Goal: Information Seeking & Learning: Learn about a topic

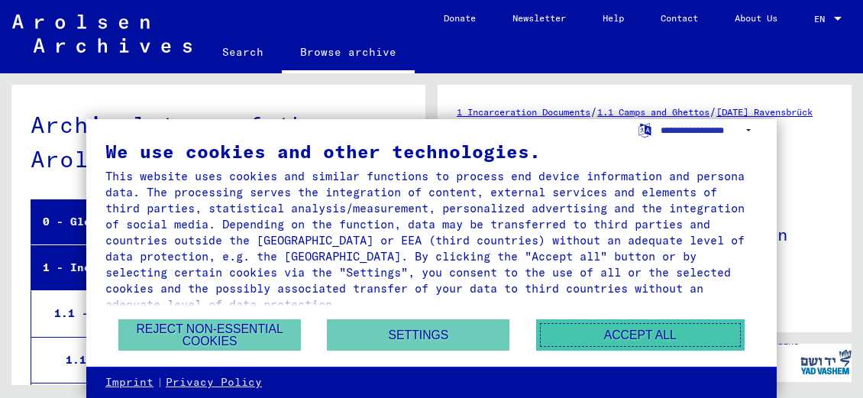
click at [619, 340] on button "Accept all" at bounding box center [640, 334] width 208 height 31
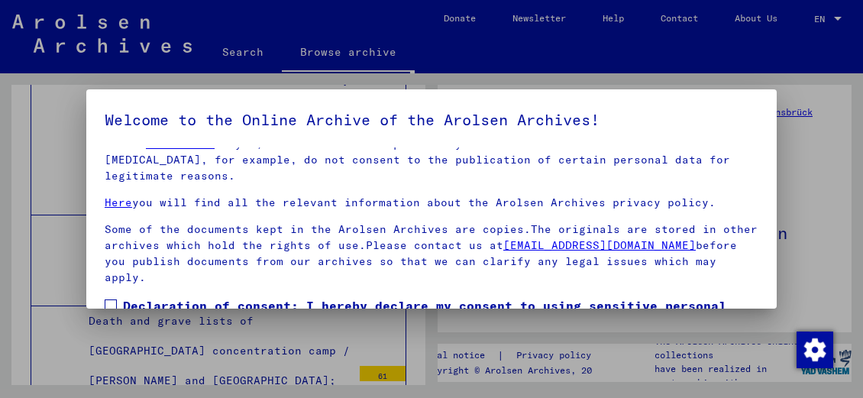
scroll to position [115, 0]
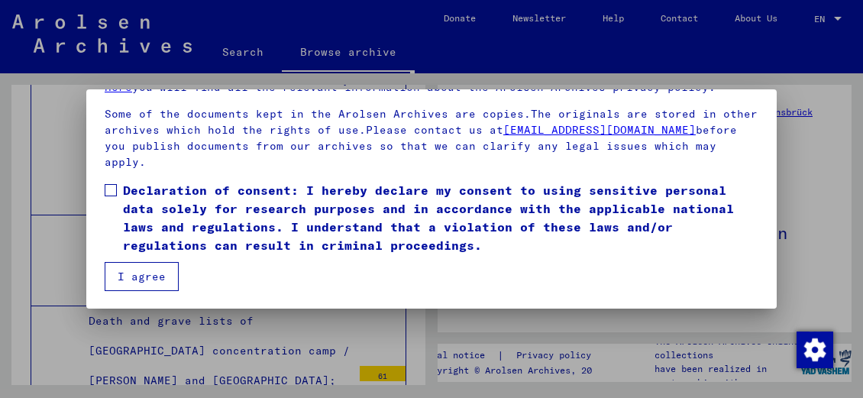
click at [143, 274] on button "I agree" at bounding box center [142, 276] width 74 height 29
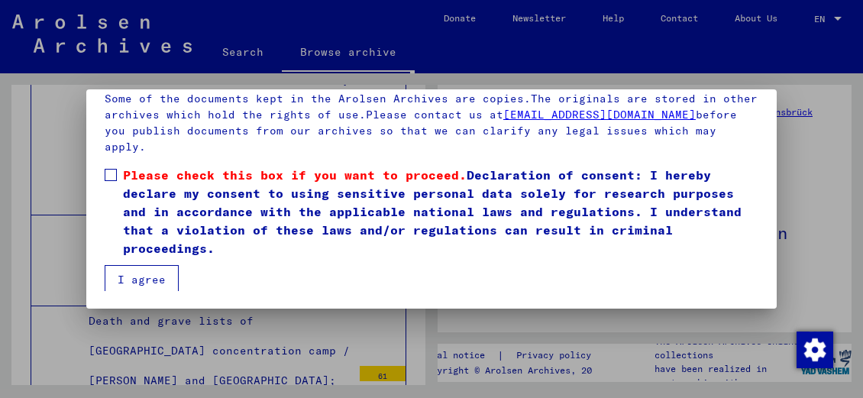
scroll to position [116, 0]
click at [111, 180] on span at bounding box center [111, 174] width 12 height 12
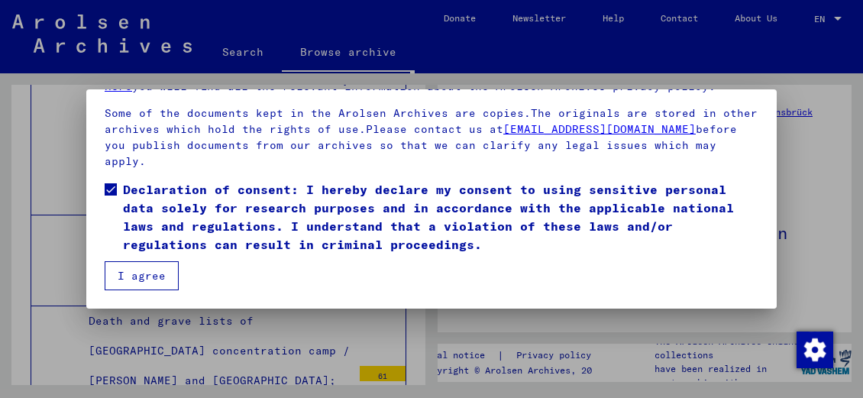
click at [133, 280] on button "I agree" at bounding box center [142, 275] width 74 height 29
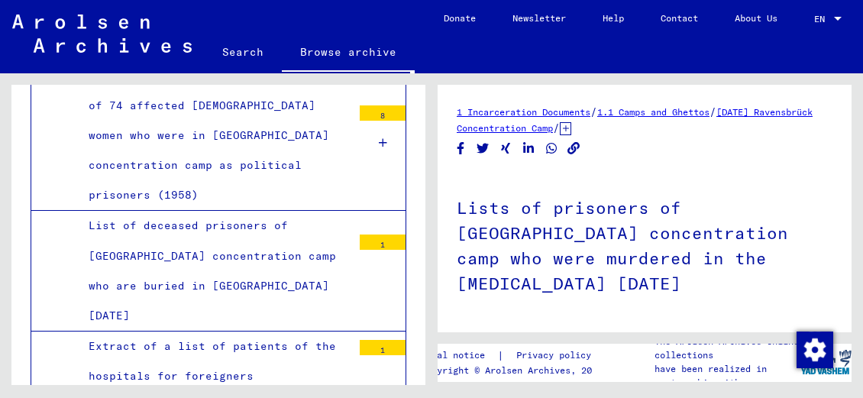
scroll to position [4341, 0]
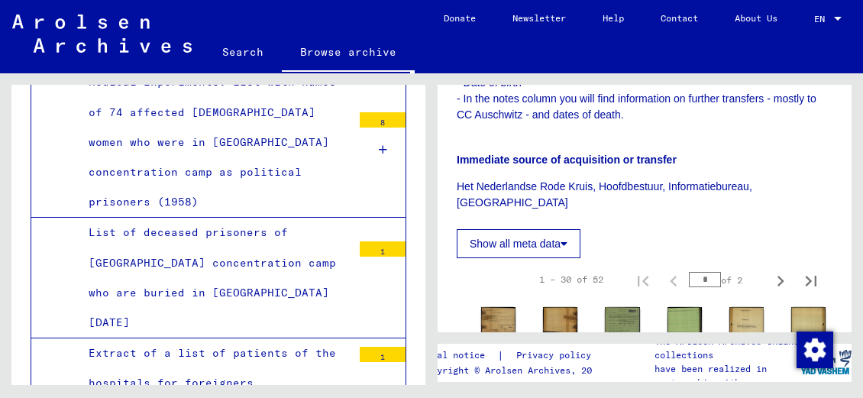
scroll to position [509, 0]
click at [510, 230] on button "Show all meta data" at bounding box center [519, 244] width 124 height 29
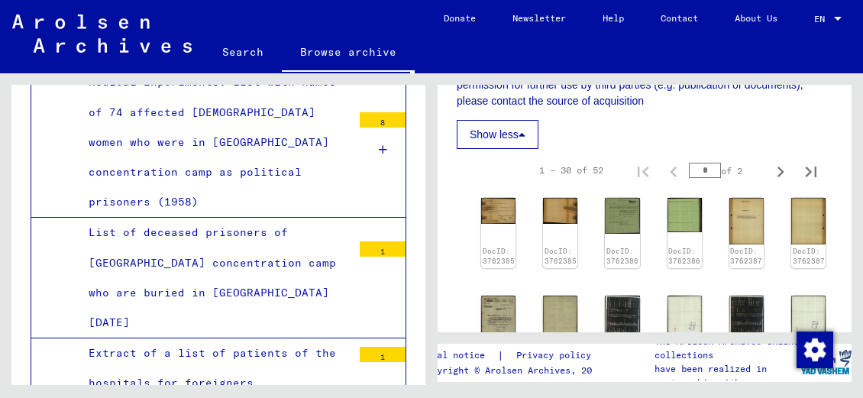
scroll to position [1068, 0]
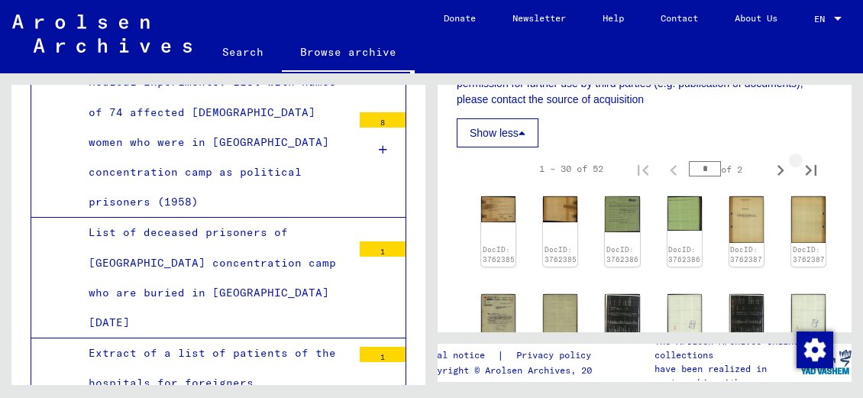
click at [805, 165] on icon "Last page" at bounding box center [810, 170] width 11 height 11
type input "*"
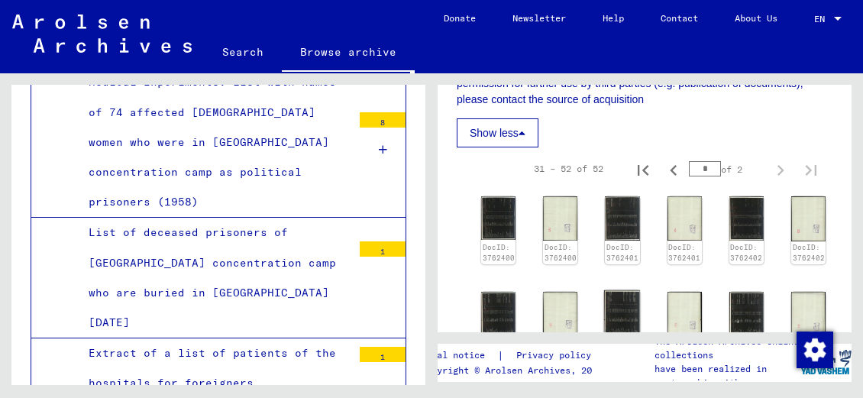
click at [605, 290] on img at bounding box center [622, 313] width 36 height 47
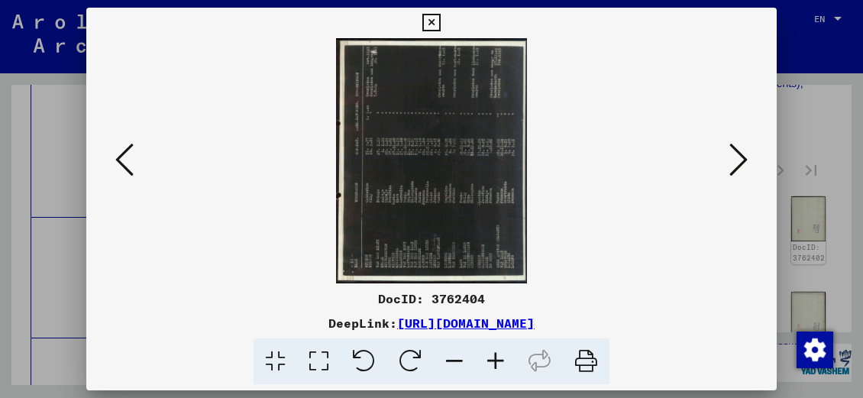
click at [414, 353] on icon at bounding box center [410, 361] width 47 height 47
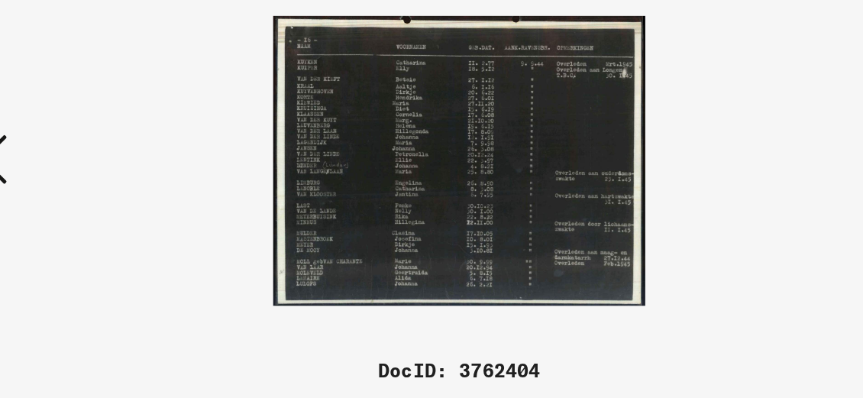
click at [386, 189] on img at bounding box center [431, 160] width 245 height 586
click at [385, 176] on img at bounding box center [431, 160] width 245 height 586
click at [382, 173] on img at bounding box center [431, 160] width 245 height 586
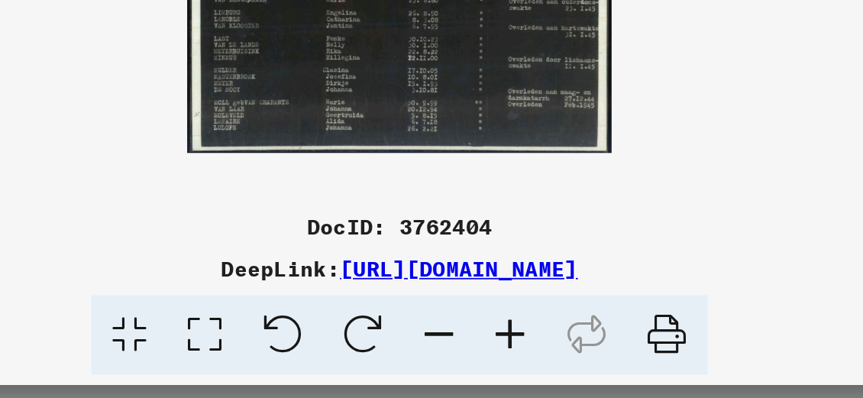
scroll to position [0, 0]
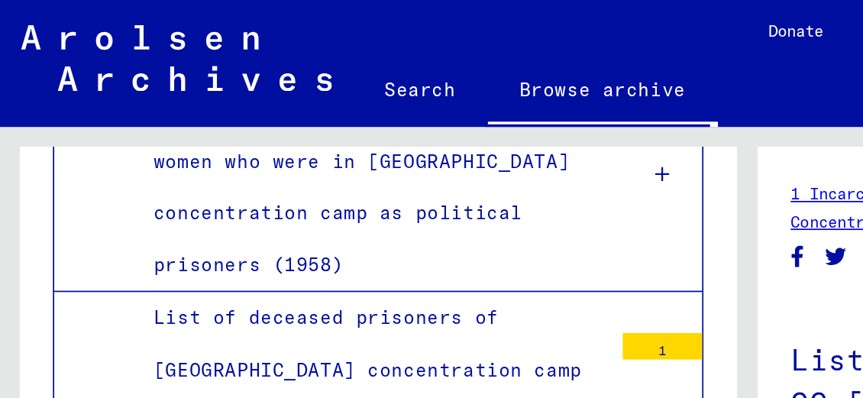
scroll to position [4388, 0]
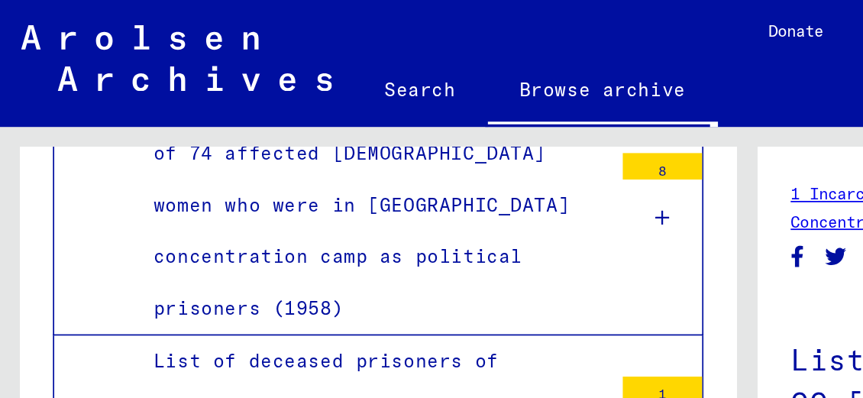
scroll to position [4363, 0]
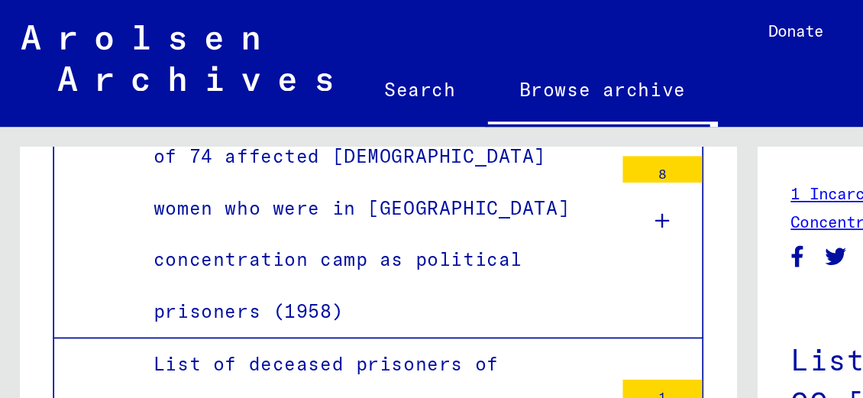
click at [328, 34] on link "Browse archive" at bounding box center [348, 54] width 133 height 40
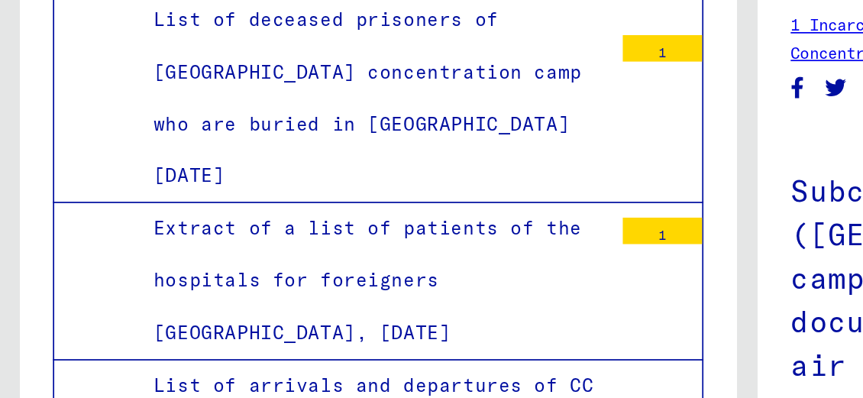
scroll to position [4463, 0]
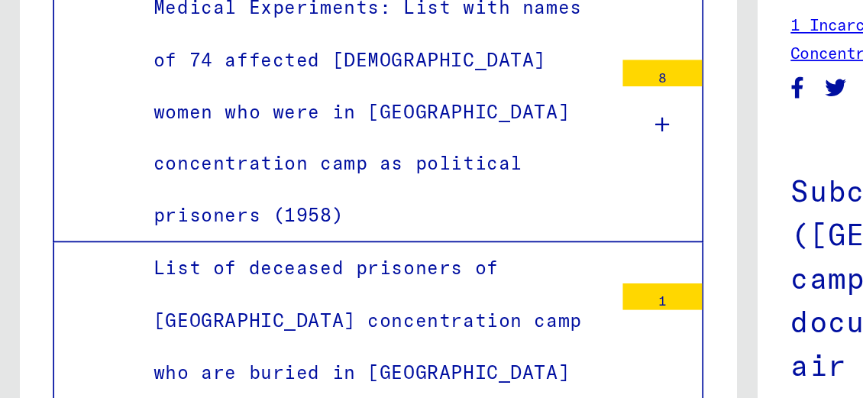
scroll to position [4314, 0]
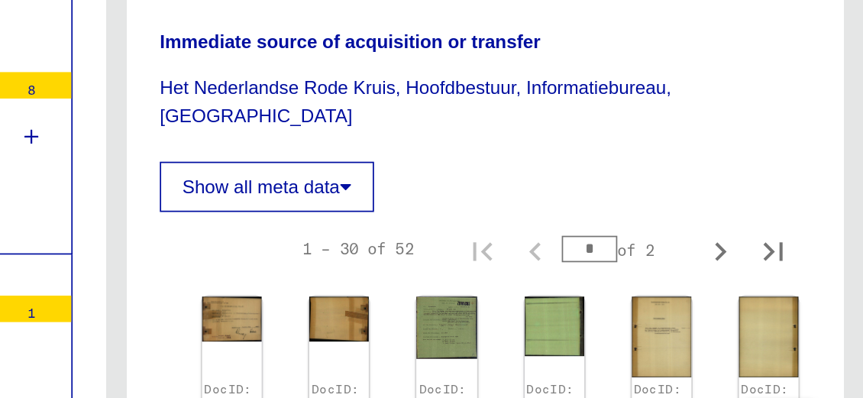
scroll to position [550, 0]
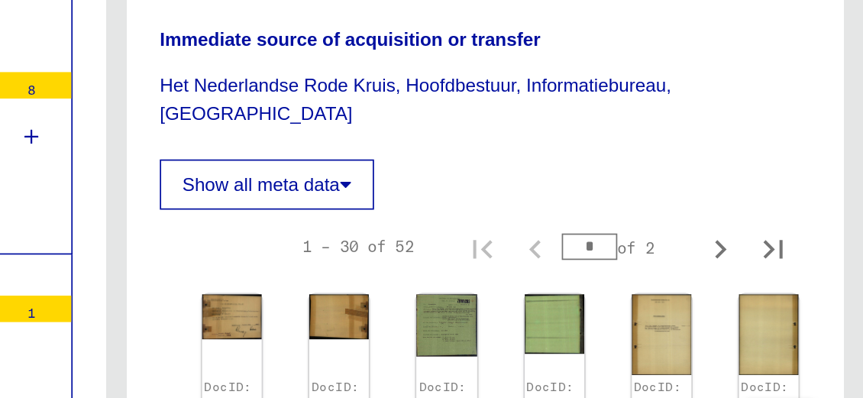
click at [770, 231] on icon "Next page" at bounding box center [780, 241] width 21 height 21
type input "*"
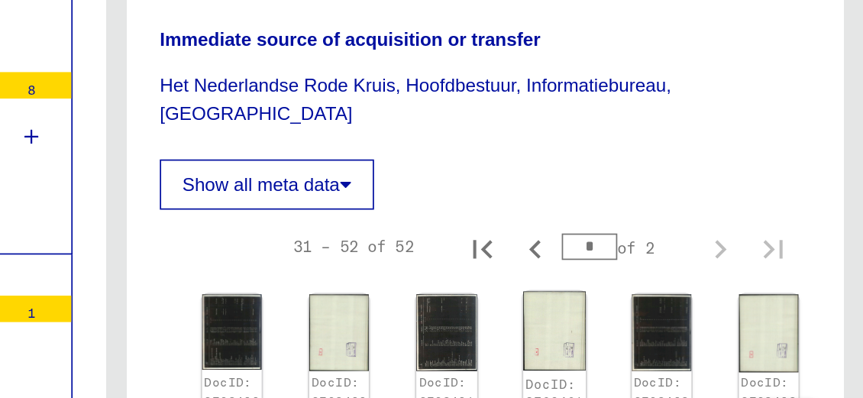
click at [666, 266] on img at bounding box center [684, 289] width 36 height 46
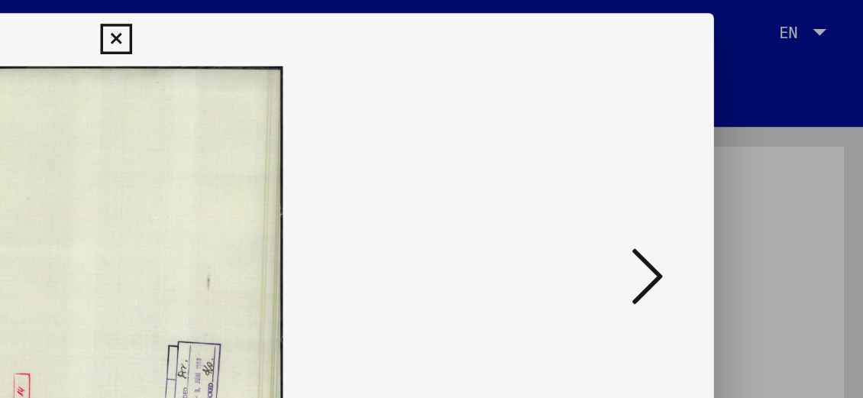
scroll to position [0, 0]
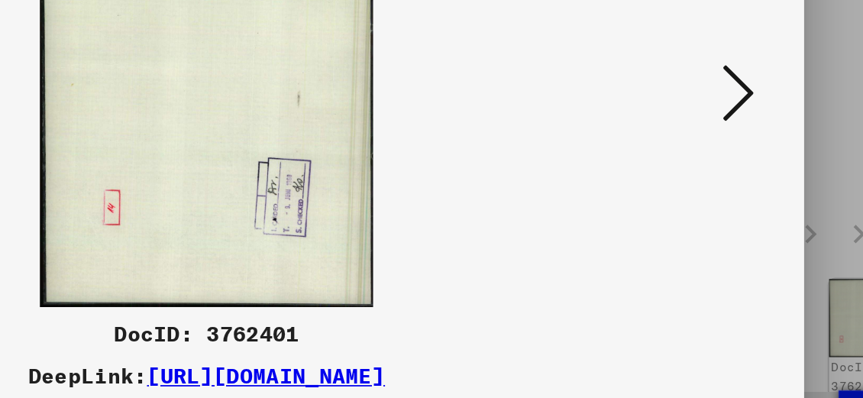
click at [744, 164] on icon at bounding box center [738, 159] width 18 height 37
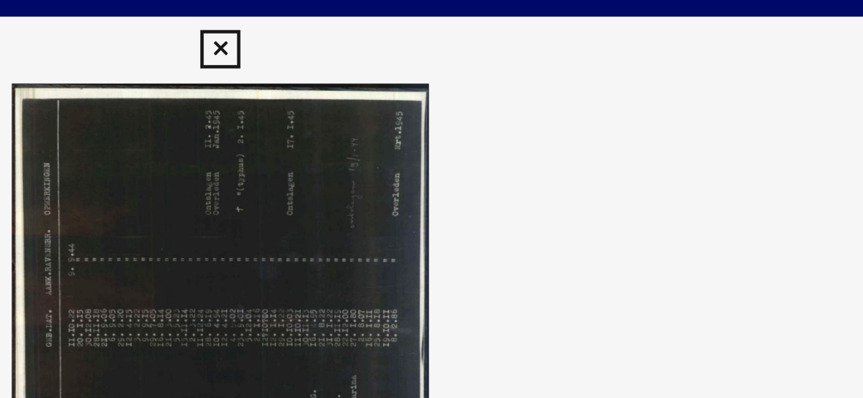
click at [431, 29] on icon at bounding box center [431, 23] width 18 height 18
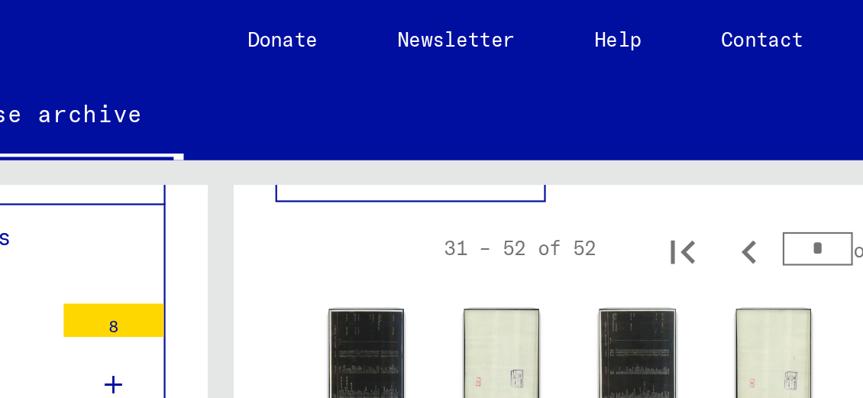
scroll to position [677, 0]
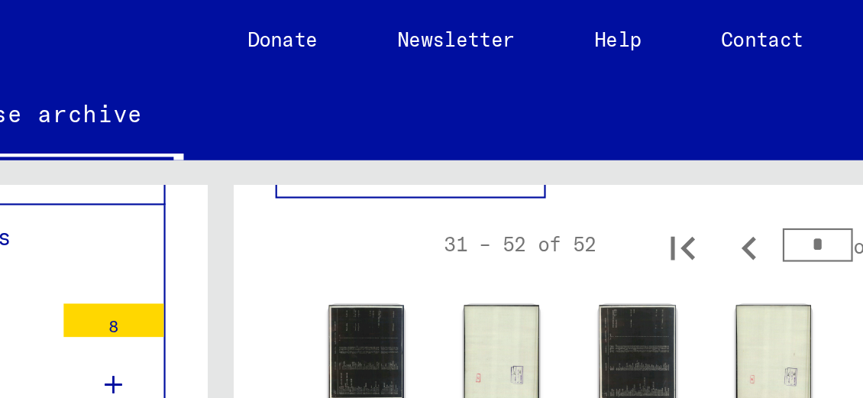
click at [728, 138] on img at bounding box center [746, 161] width 36 height 47
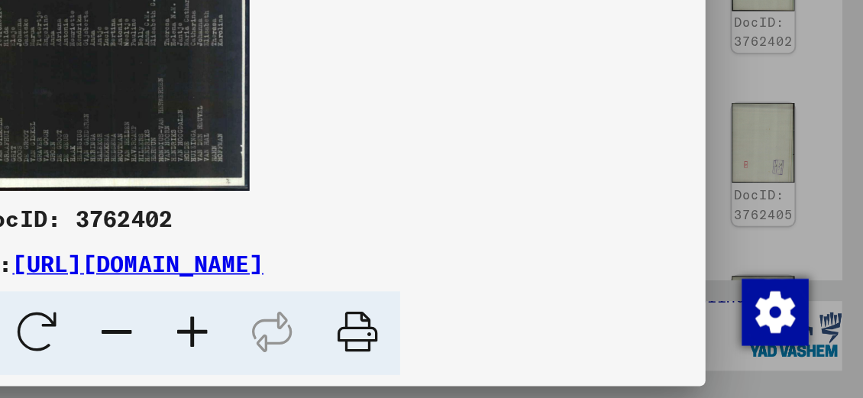
scroll to position [0, 0]
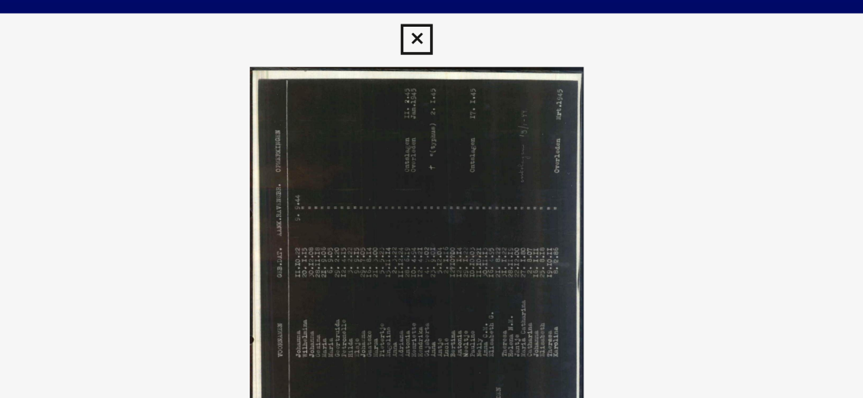
click at [428, 29] on icon at bounding box center [431, 23] width 18 height 18
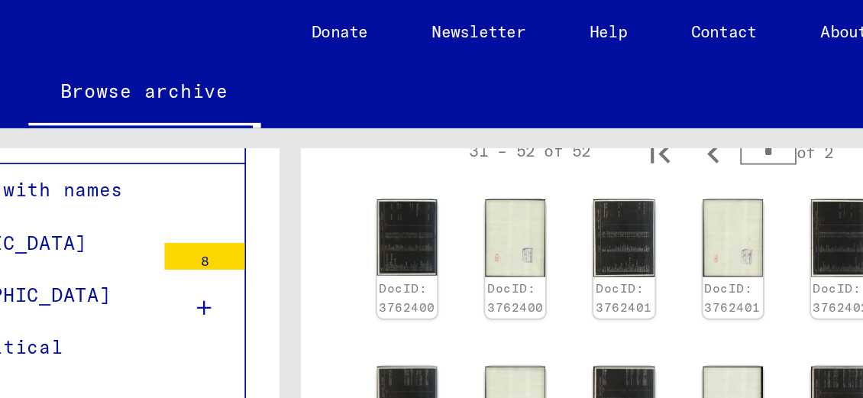
scroll to position [743, 0]
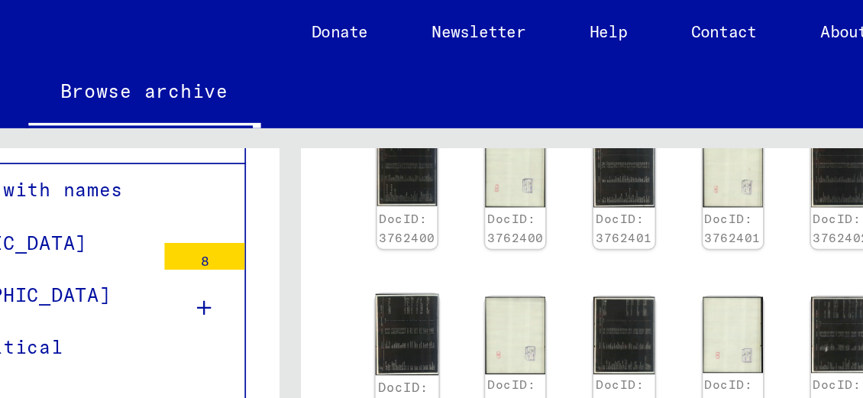
click at [487, 168] on img at bounding box center [498, 191] width 36 height 47
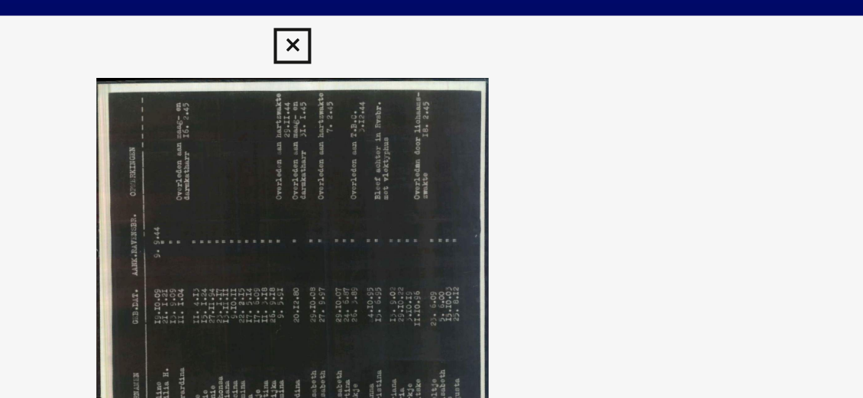
click at [431, 31] on icon at bounding box center [431, 23] width 18 height 18
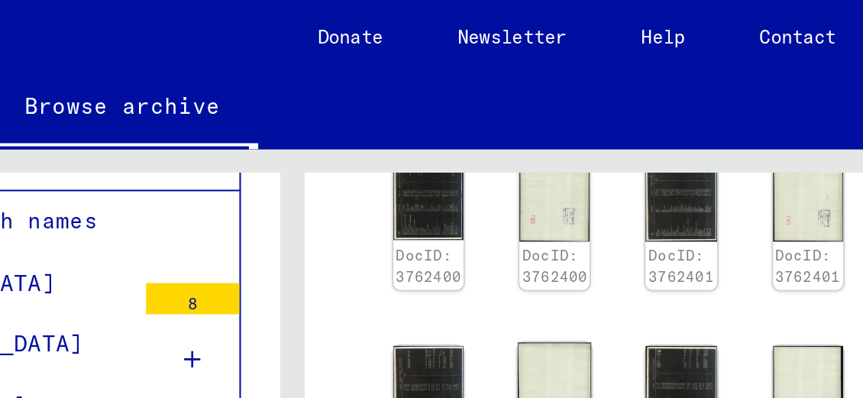
click at [551, 168] on img at bounding box center [560, 191] width 36 height 47
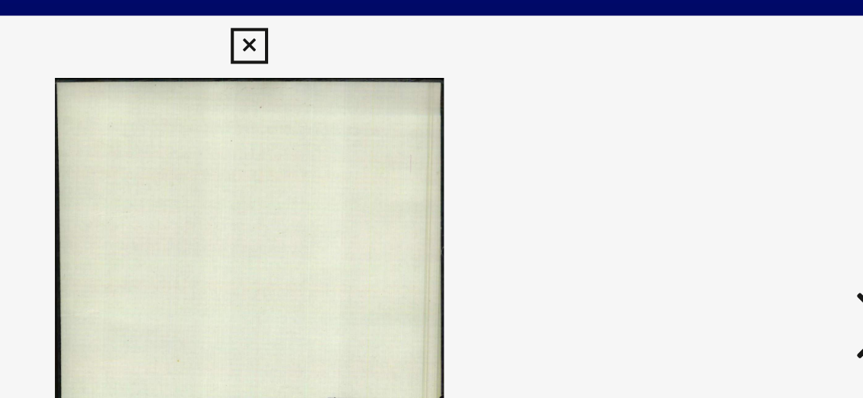
click at [433, 29] on icon at bounding box center [431, 23] width 18 height 18
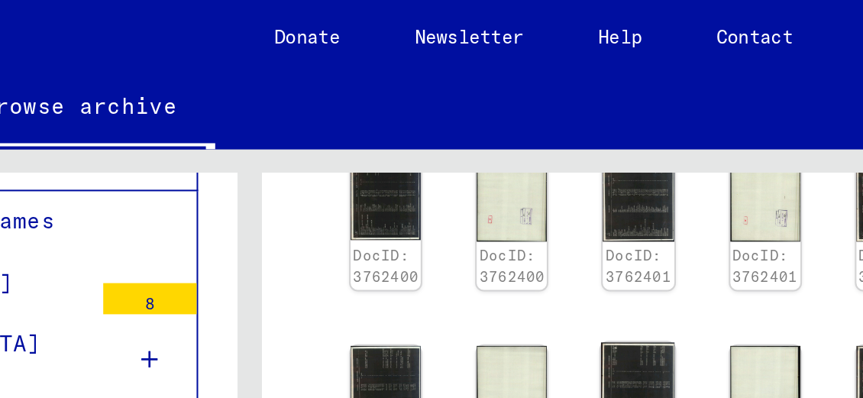
click at [608, 168] on img at bounding box center [622, 191] width 36 height 47
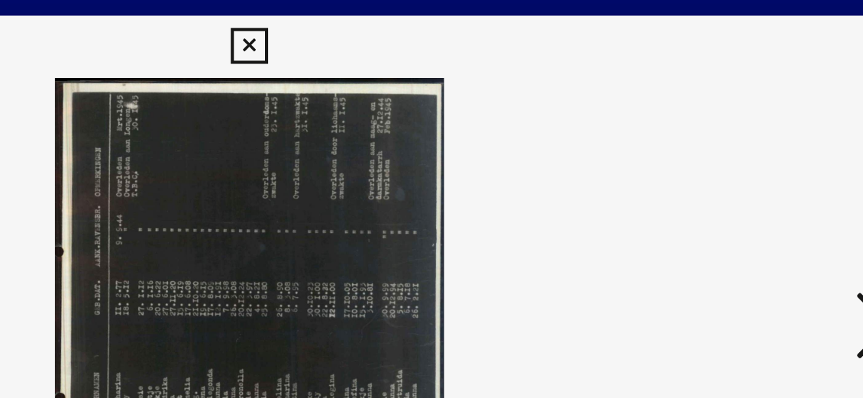
click at [428, 30] on icon at bounding box center [431, 23] width 18 height 18
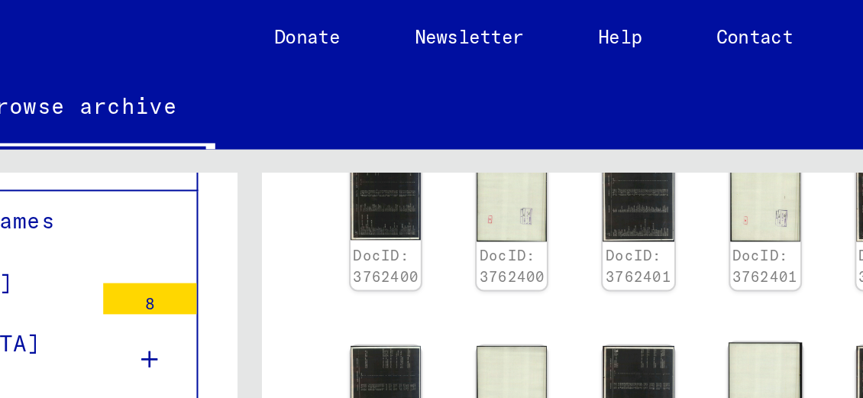
click at [666, 168] on img at bounding box center [684, 191] width 36 height 46
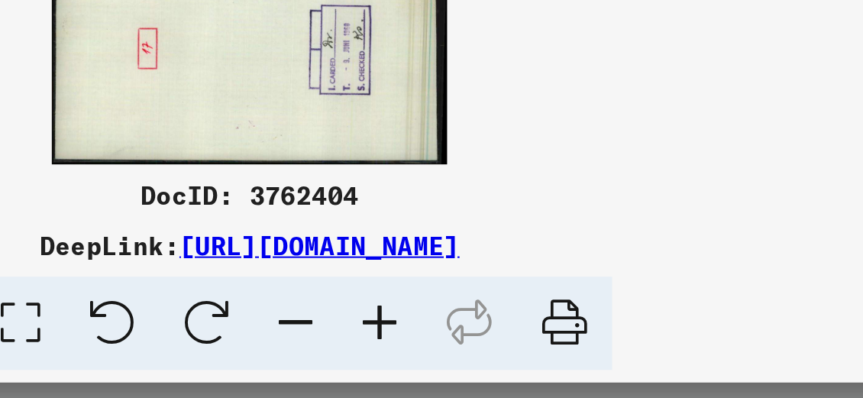
click at [378, 268] on img at bounding box center [431, 160] width 586 height 245
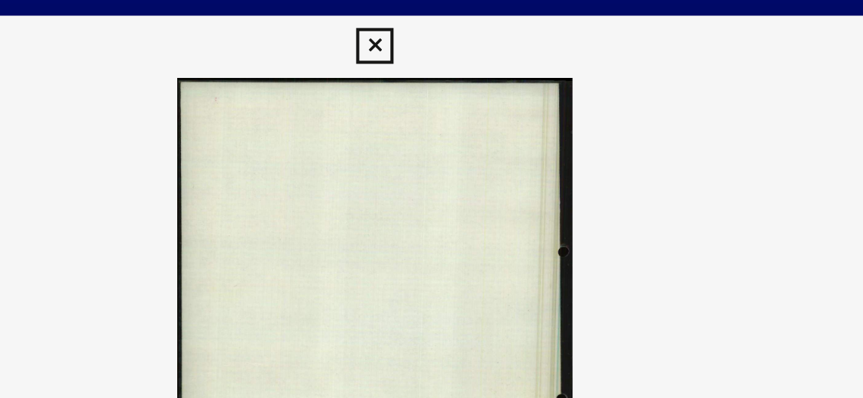
click at [434, 31] on icon at bounding box center [431, 23] width 18 height 18
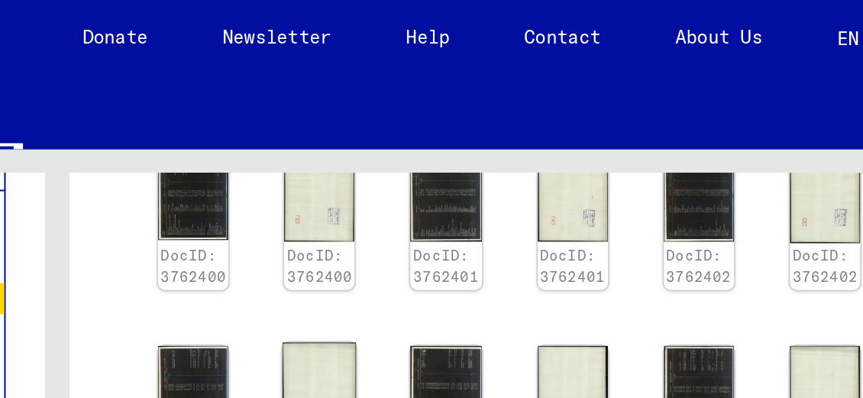
click at [729, 169] on img at bounding box center [746, 191] width 34 height 44
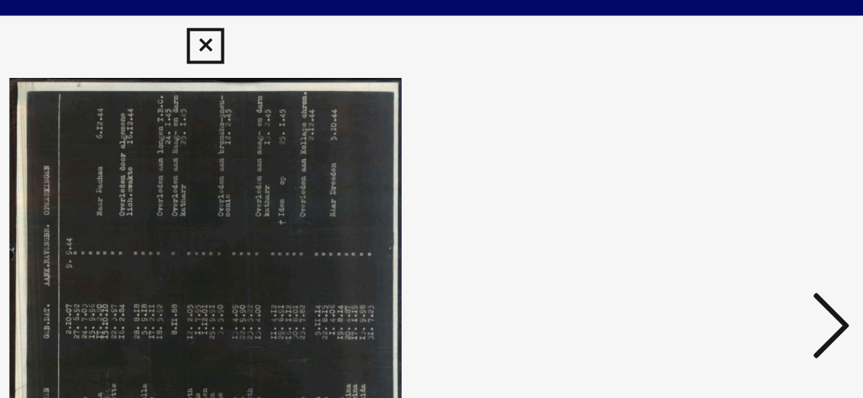
click at [431, 30] on icon at bounding box center [431, 23] width 18 height 18
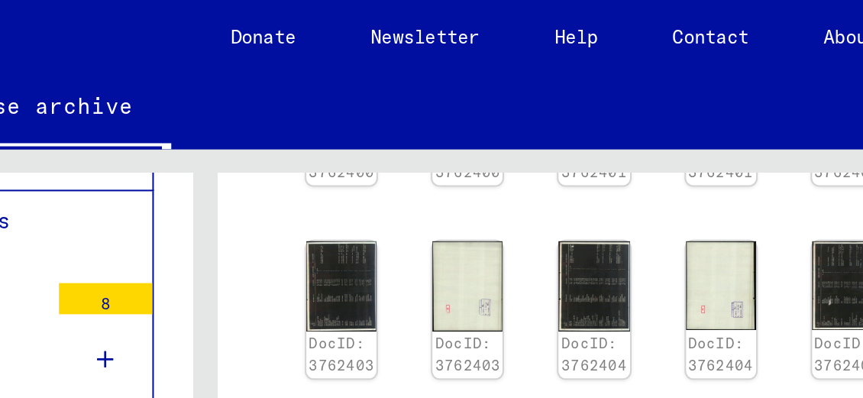
scroll to position [796, 0]
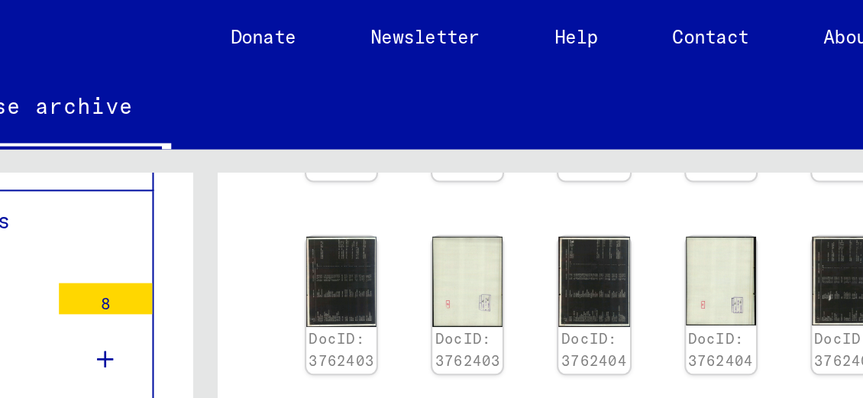
click at [487, 209] on img at bounding box center [498, 232] width 36 height 46
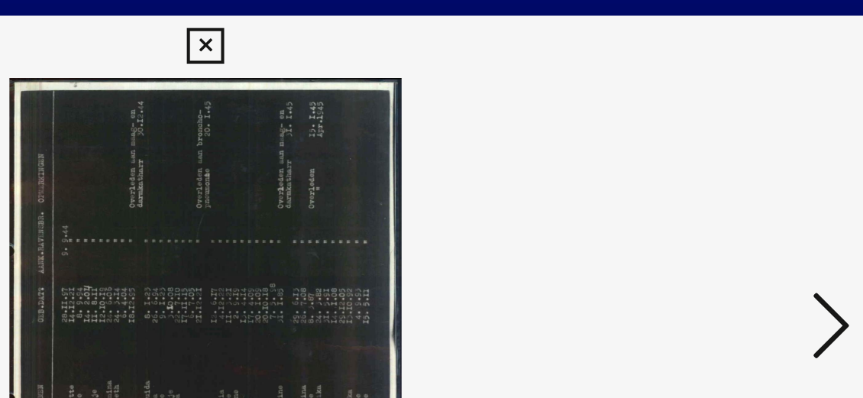
click at [432, 29] on icon at bounding box center [431, 23] width 18 height 18
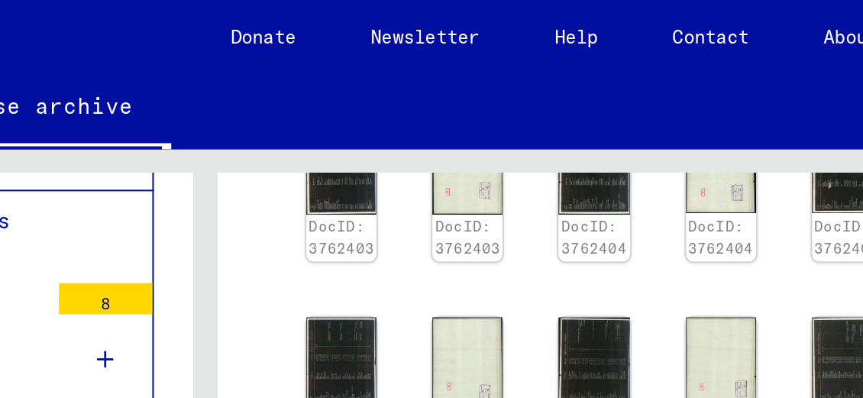
scroll to position [851, 0]
click at [608, 156] on img at bounding box center [622, 178] width 34 height 44
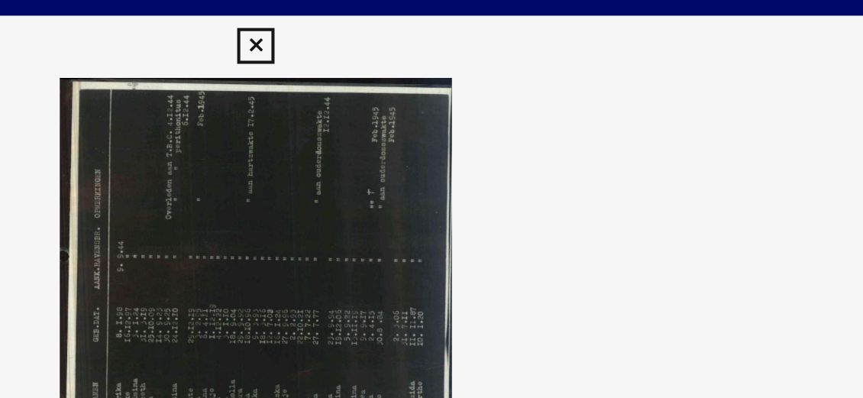
click at [428, 27] on icon at bounding box center [431, 23] width 18 height 18
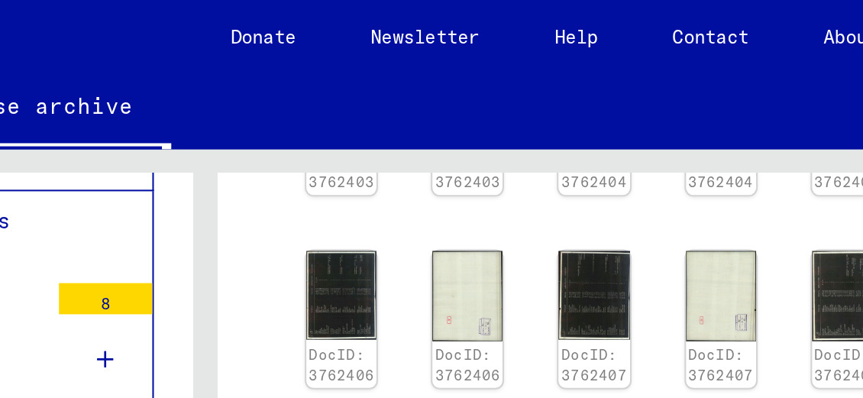
scroll to position [884, 0]
click at [728, 121] on img at bounding box center [746, 144] width 36 height 47
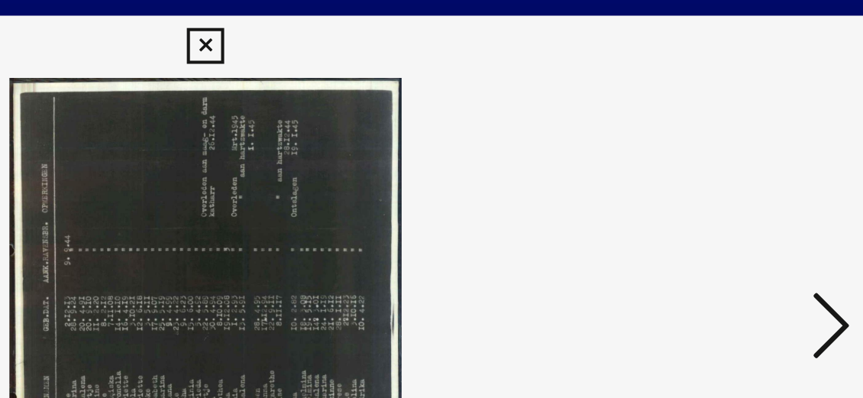
click at [432, 31] on icon at bounding box center [431, 23] width 18 height 18
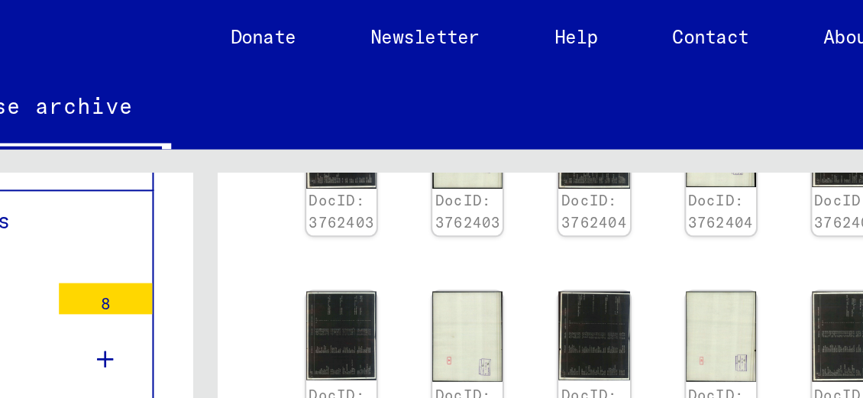
scroll to position [863, 0]
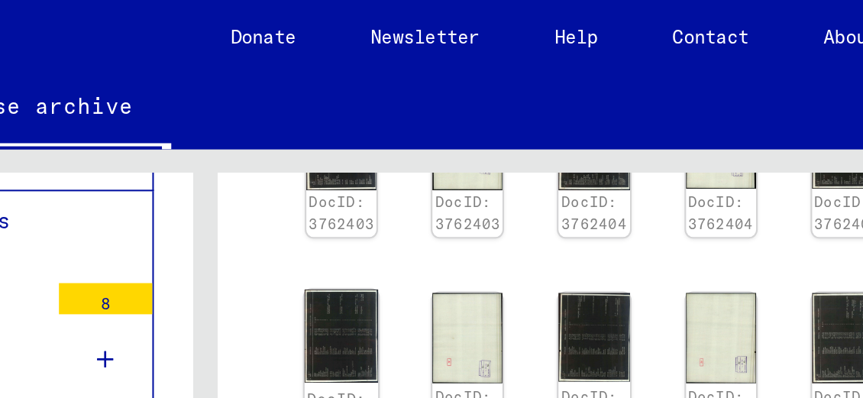
click at [487, 142] on img at bounding box center [498, 165] width 36 height 46
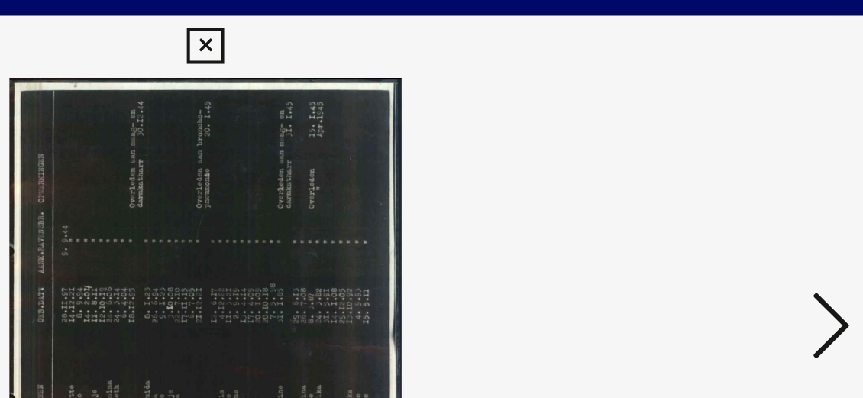
click at [427, 30] on icon at bounding box center [431, 23] width 18 height 18
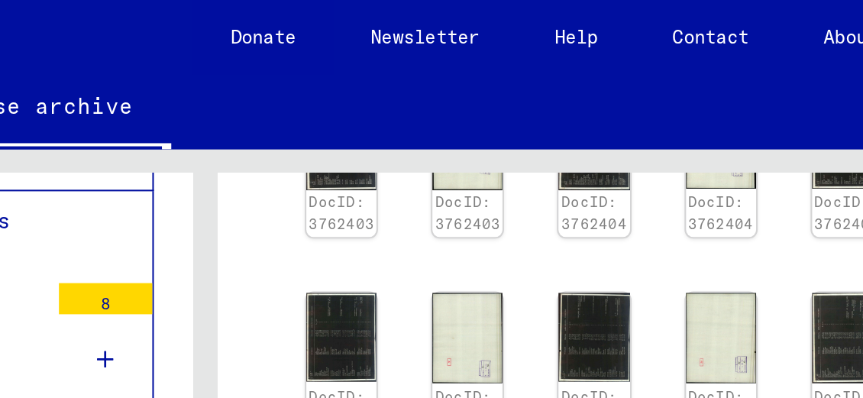
click at [462, 155] on div "DocID: 3762400 DocID: 3762400 DocID: 3762401 DocID: 3762401 DocID: 3762402 DocI…" at bounding box center [645, 129] width 376 height 364
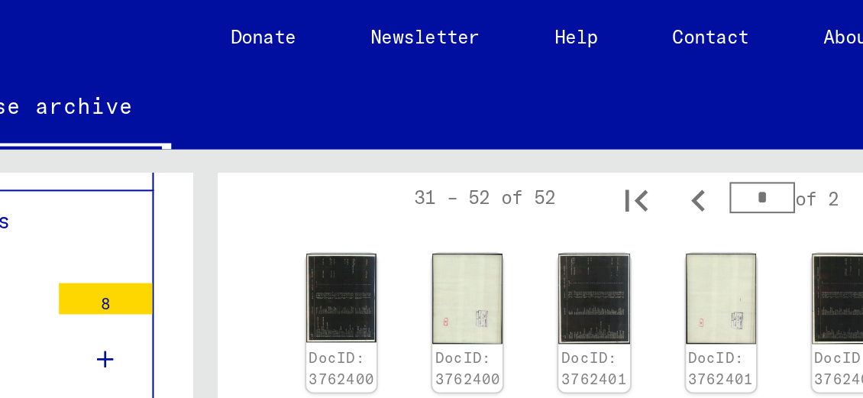
scroll to position [692, 0]
click at [607, 123] on img at bounding box center [622, 146] width 36 height 46
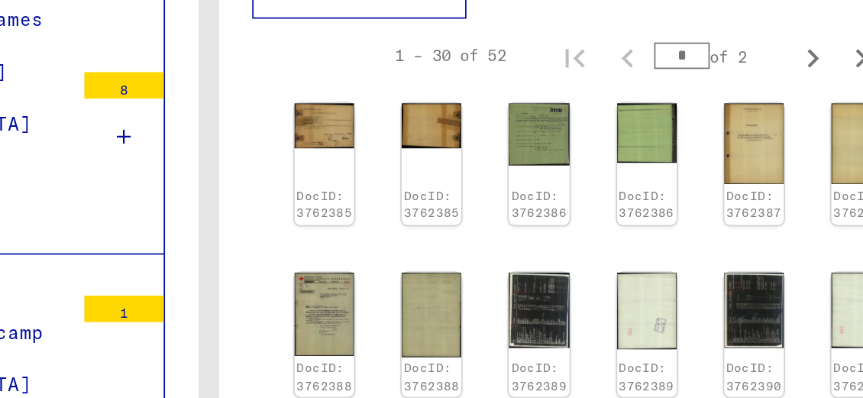
scroll to position [674, 0]
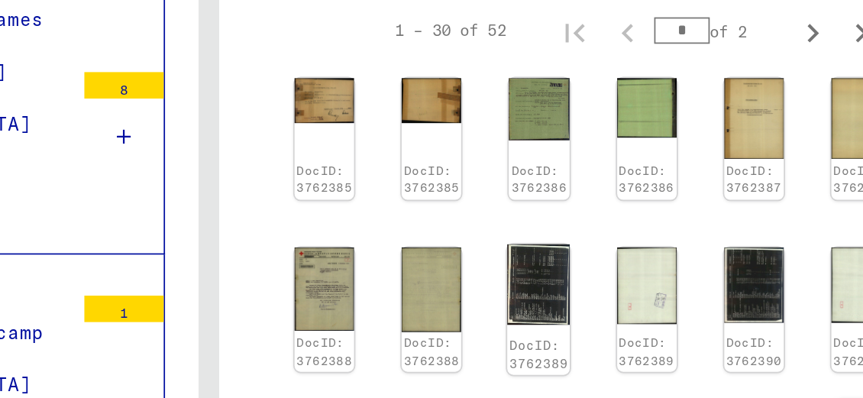
click at [604, 238] on img at bounding box center [622, 261] width 36 height 46
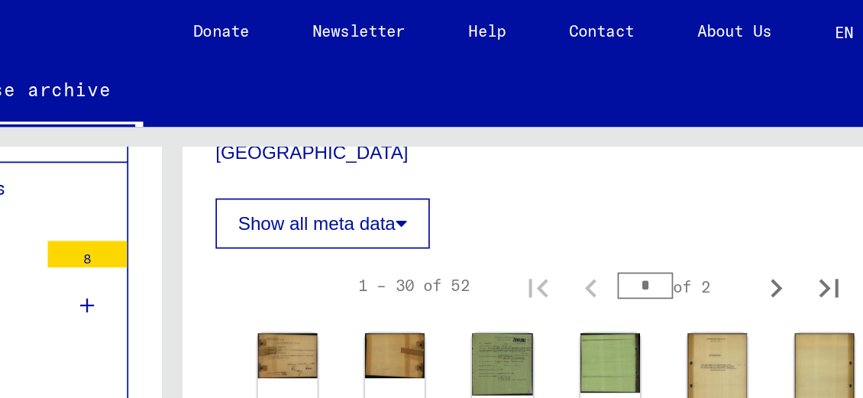
scroll to position [628, 0]
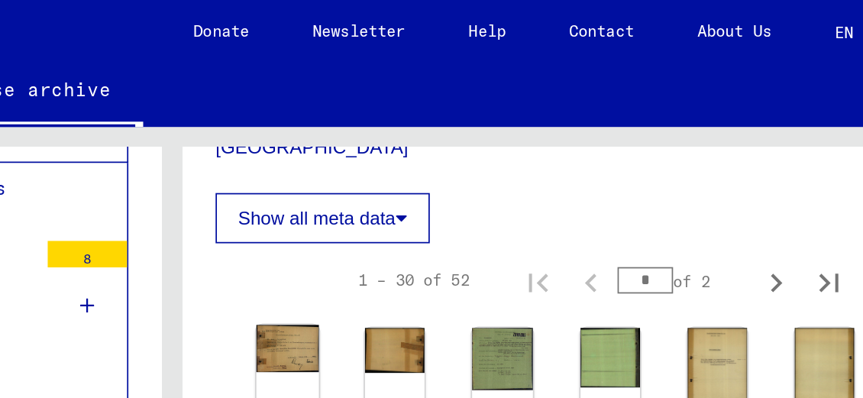
click at [490, 188] on img at bounding box center [498, 201] width 36 height 27
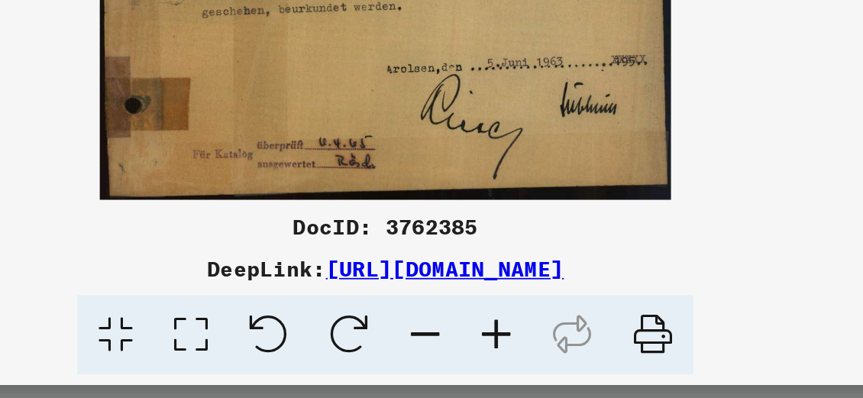
scroll to position [0, 0]
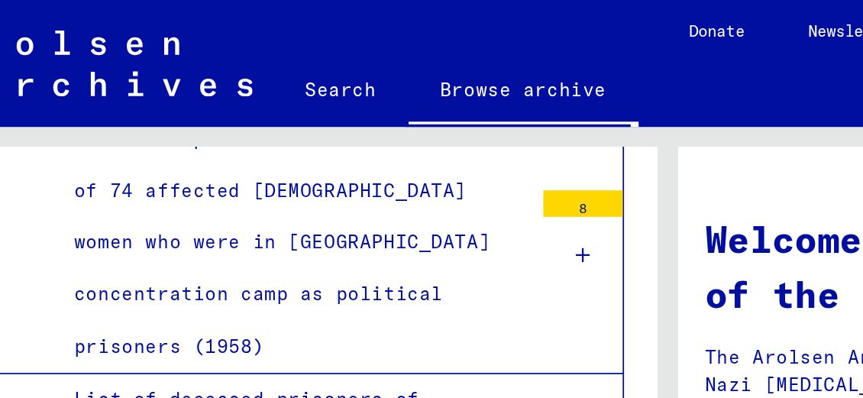
scroll to position [4372, 0]
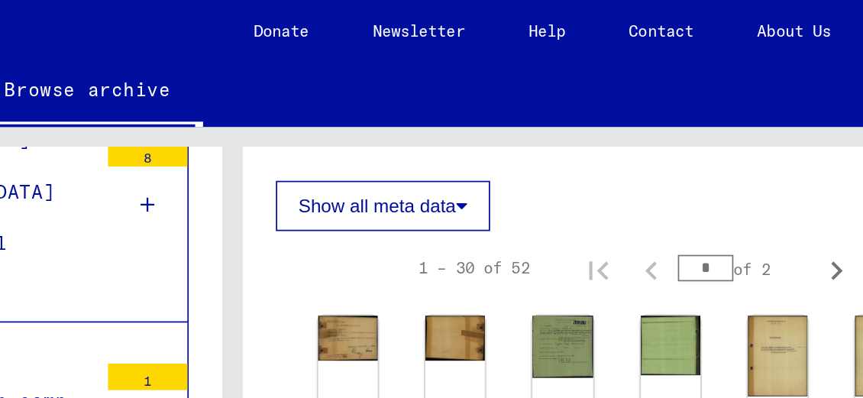
scroll to position [637, 0]
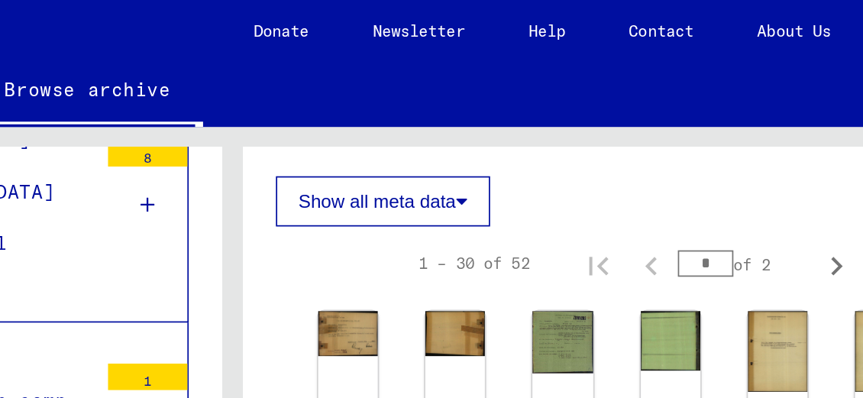
click at [550, 179] on img at bounding box center [560, 191] width 34 height 25
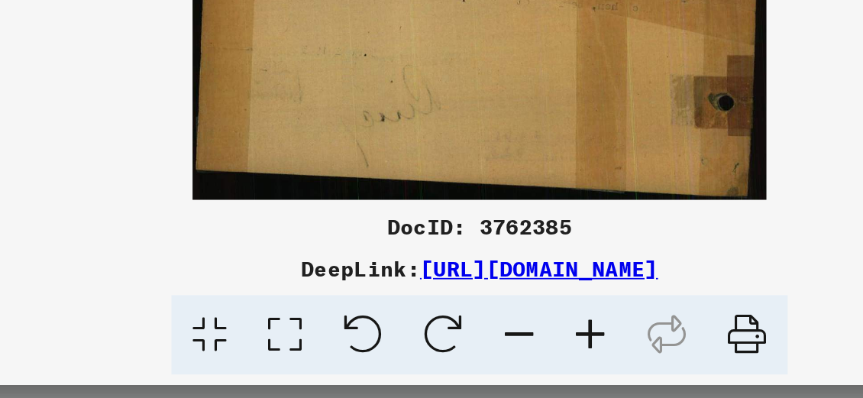
scroll to position [0, 0]
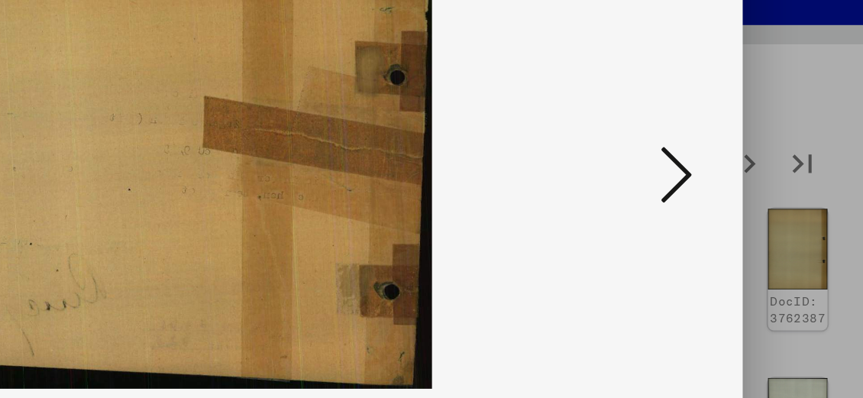
click at [747, 167] on icon at bounding box center [738, 159] width 18 height 37
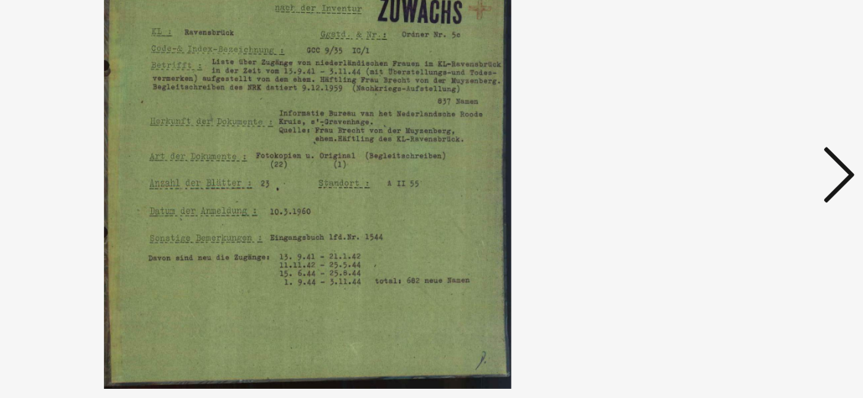
click at [725, 171] on img at bounding box center [431, 160] width 586 height 245
click at [747, 176] on icon at bounding box center [738, 159] width 18 height 37
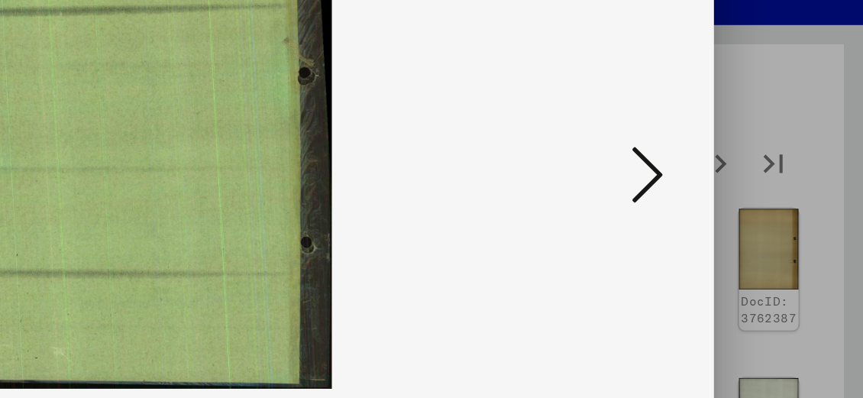
click at [752, 167] on button at bounding box center [738, 161] width 27 height 44
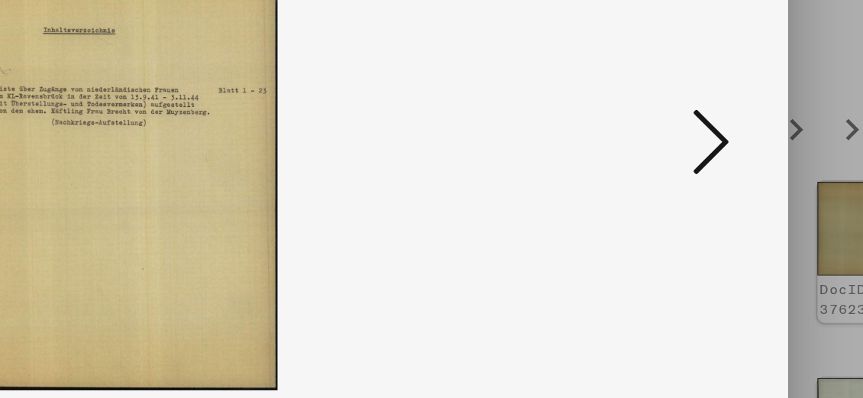
click at [747, 170] on icon at bounding box center [738, 159] width 18 height 37
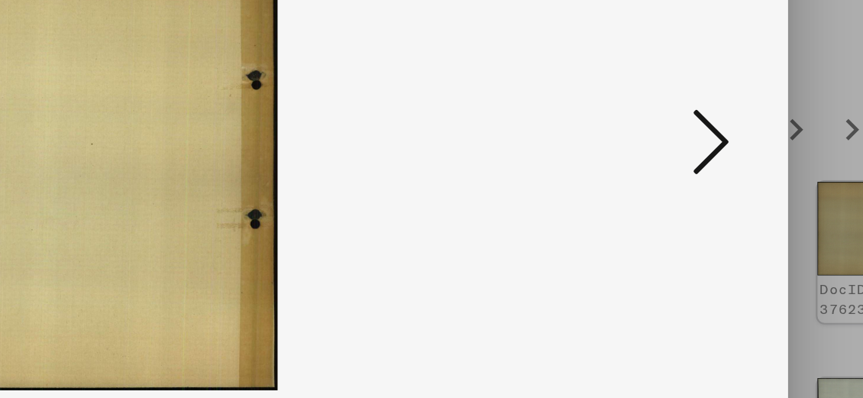
click at [744, 176] on icon at bounding box center [738, 159] width 18 height 37
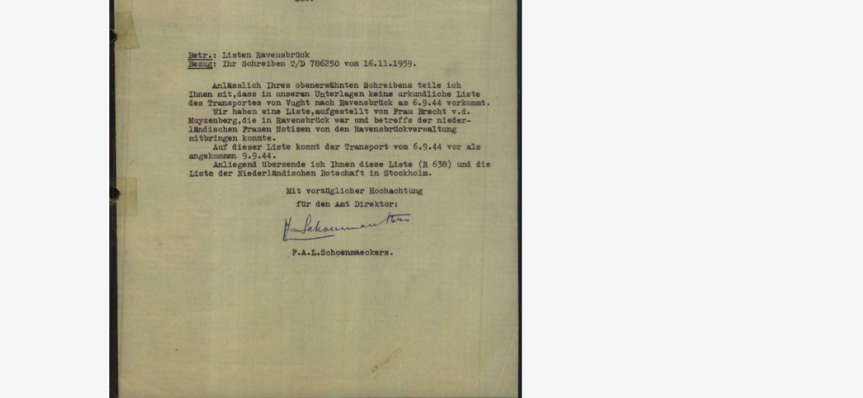
click at [498, 226] on img at bounding box center [431, 160] width 586 height 245
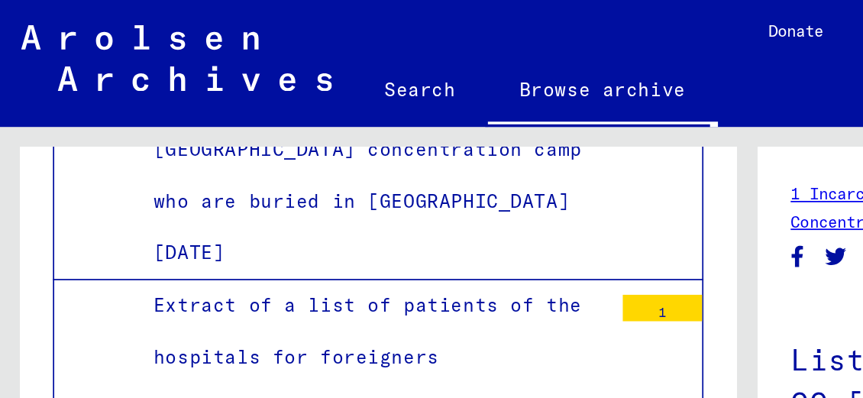
scroll to position [4518, 0]
